Goal: Task Accomplishment & Management: Use online tool/utility

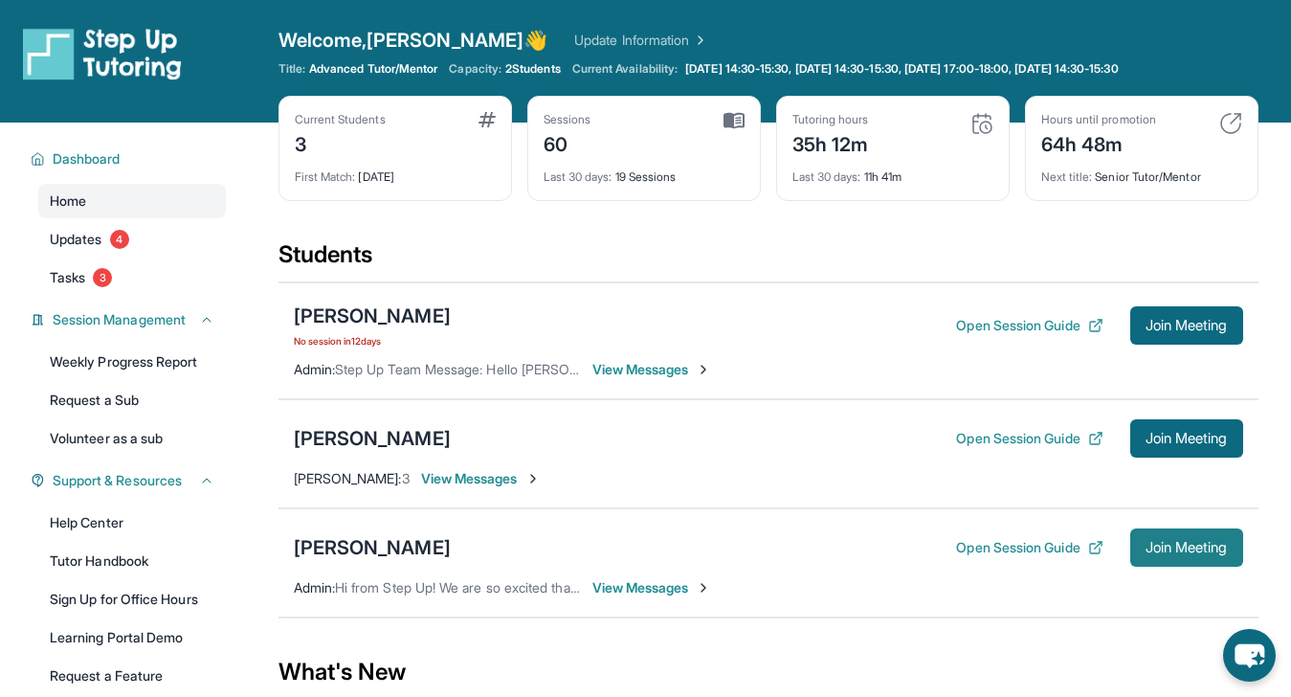
click at [1158, 556] on button "Join Meeting" at bounding box center [1186, 547] width 113 height 38
click at [323, 545] on div "[PERSON_NAME]" at bounding box center [372, 547] width 157 height 27
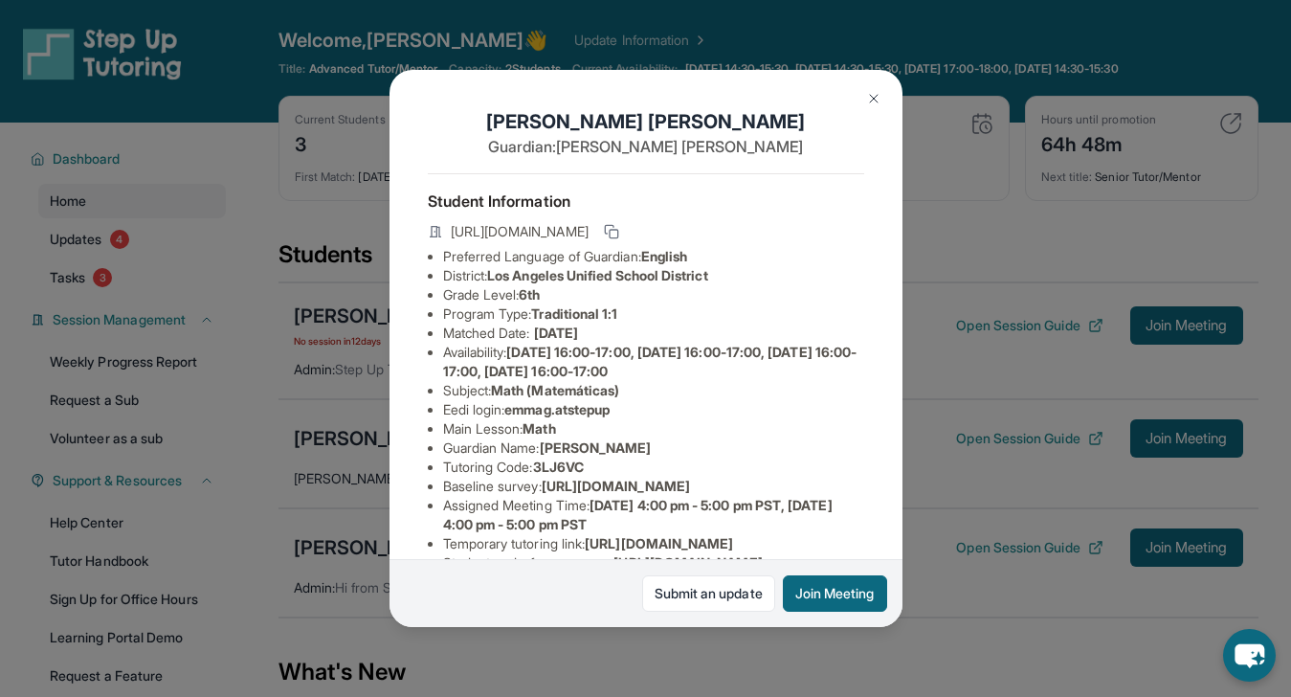
click at [321, 542] on div "[PERSON_NAME] Guardian: [PERSON_NAME] Student Information [URL][DOMAIN_NAME] Pr…" at bounding box center [645, 348] width 1291 height 697
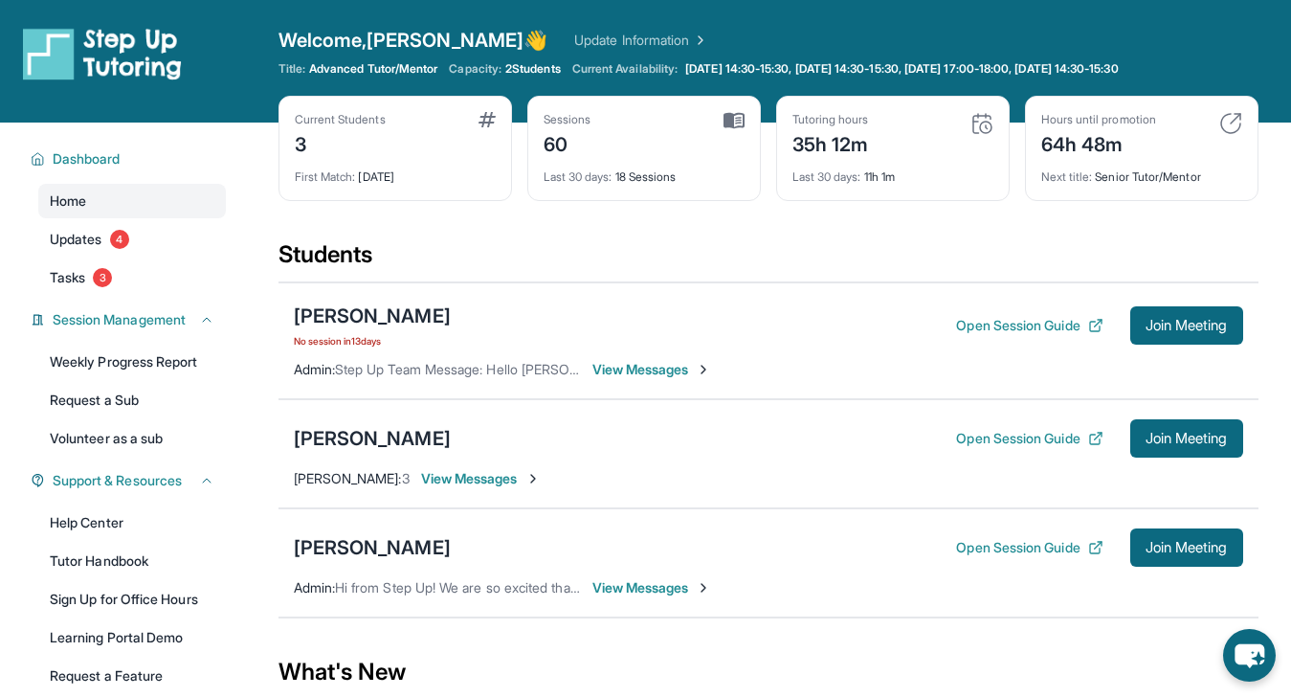
click at [292, 545] on div "[PERSON_NAME] Open Session Guide Join Meeting Admin : Hi from Step Up! We are s…" at bounding box center [768, 562] width 980 height 109
click at [325, 545] on div "[PERSON_NAME]" at bounding box center [372, 547] width 157 height 27
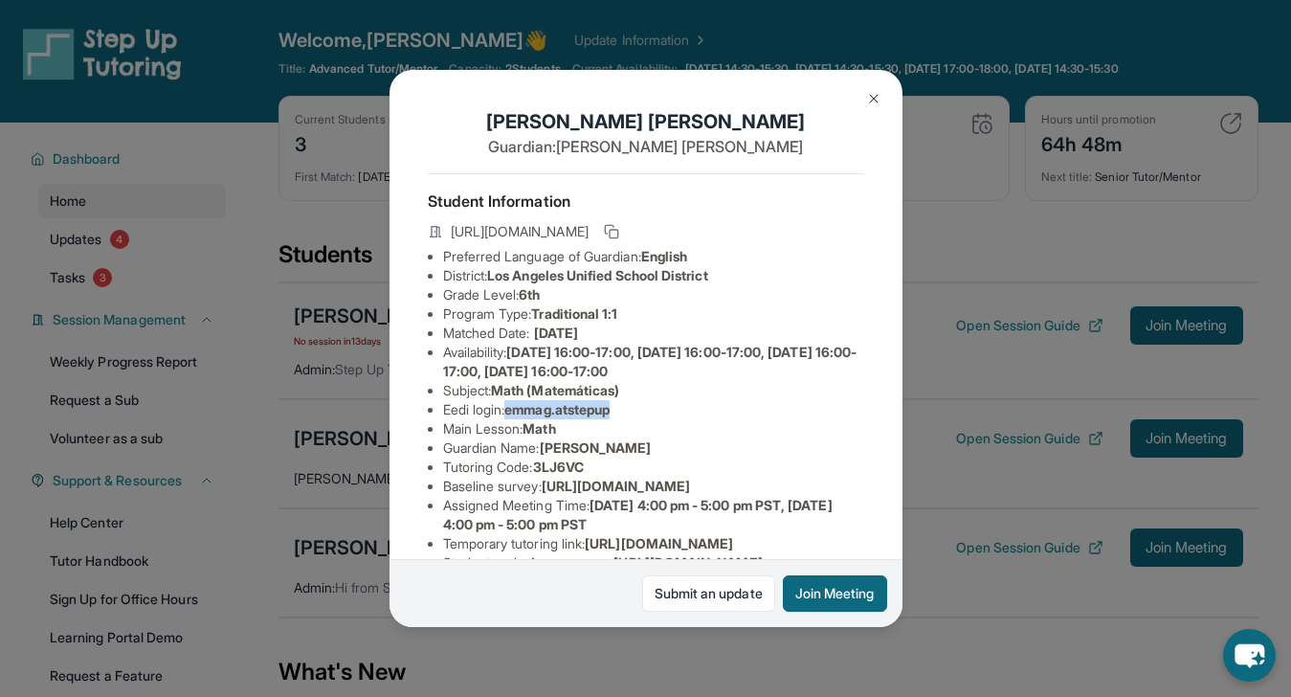
drag, startPoint x: 513, startPoint y: 430, endPoint x: 671, endPoint y: 420, distance: 158.2
click at [672, 419] on li "Eedi login : emmag.atstepup" at bounding box center [653, 409] width 421 height 19
copy span "emmag.atstepup"
